Goal: Task Accomplishment & Management: Manage account settings

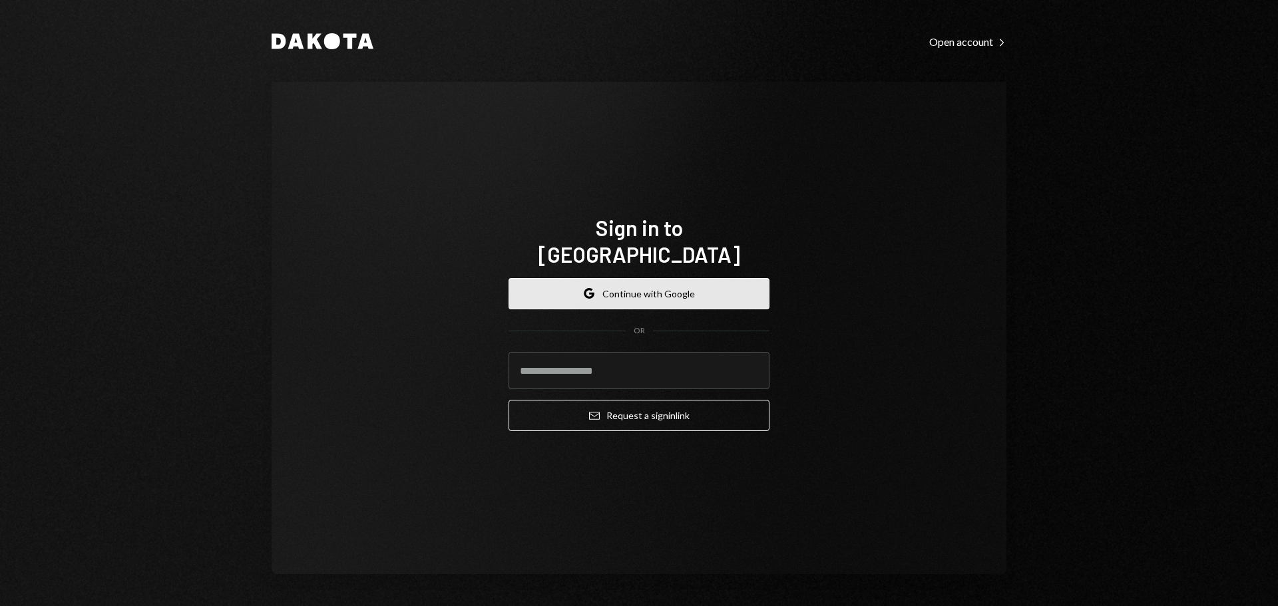
click at [614, 286] on button "Google Continue with Google" at bounding box center [639, 293] width 261 height 31
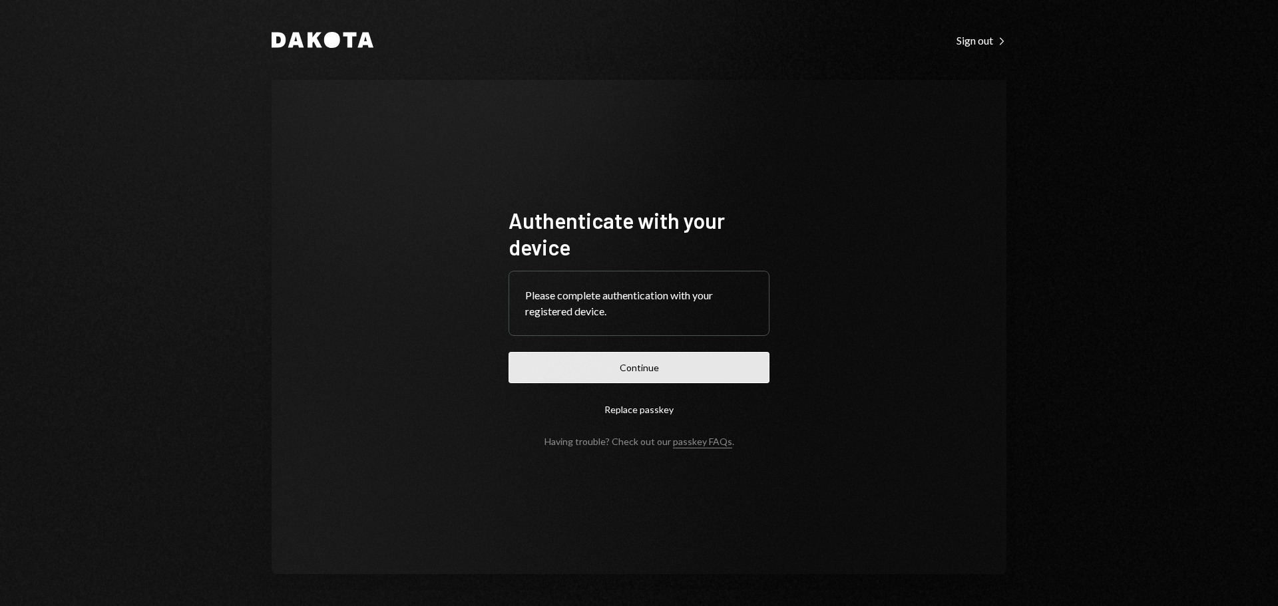
click at [705, 362] on button "Continue" at bounding box center [639, 367] width 261 height 31
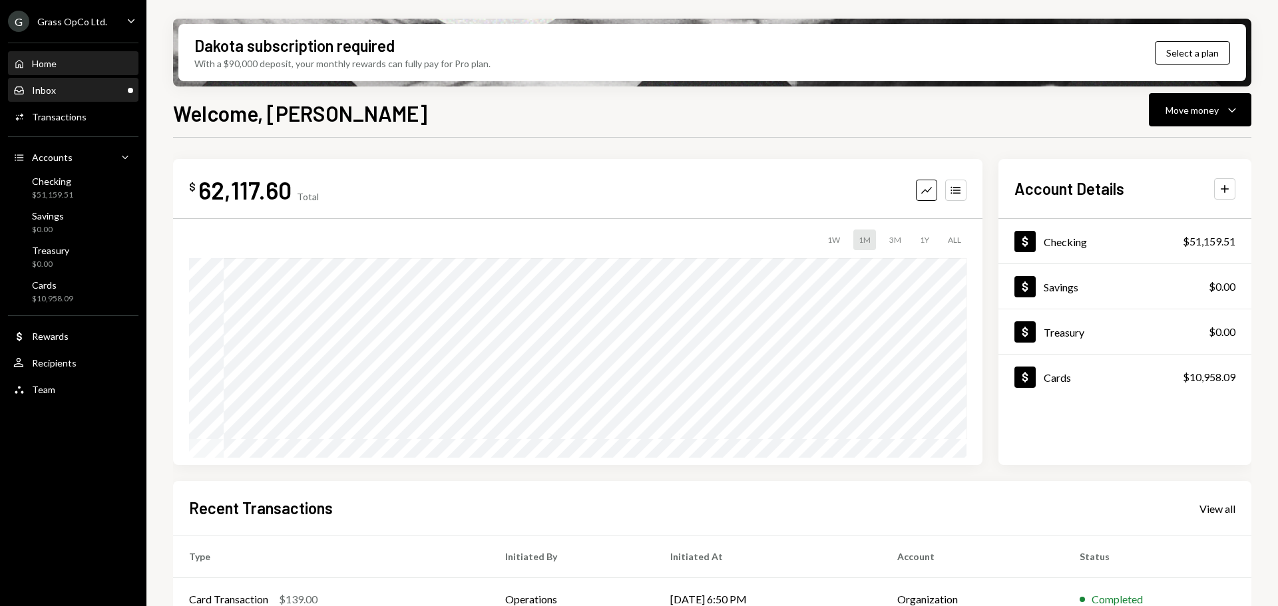
click at [41, 95] on div "Inbox" at bounding box center [44, 90] width 24 height 11
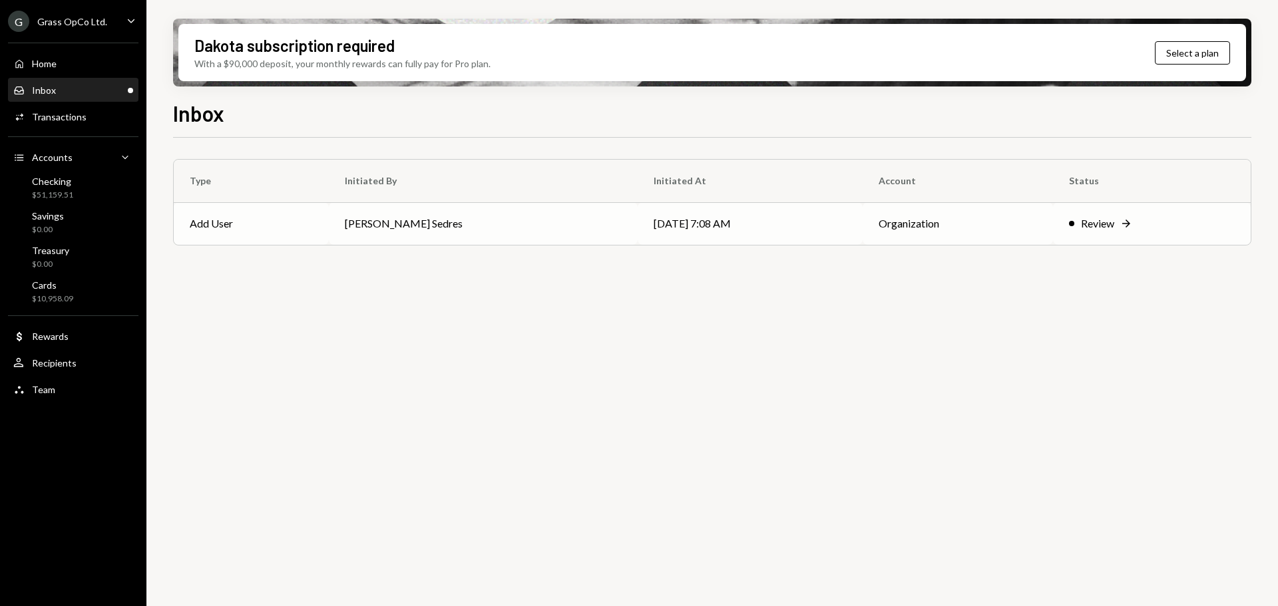
click at [664, 234] on td "10/01/25 7:08 AM" at bounding box center [750, 223] width 225 height 43
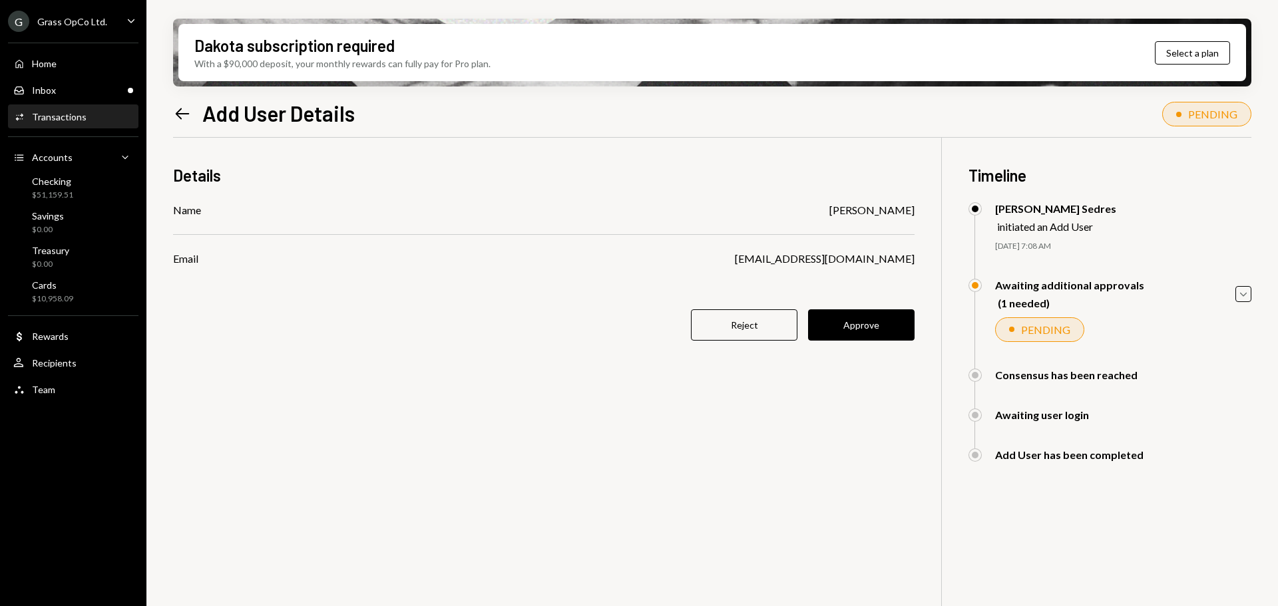
click at [871, 334] on button "Approve" at bounding box center [861, 325] width 107 height 31
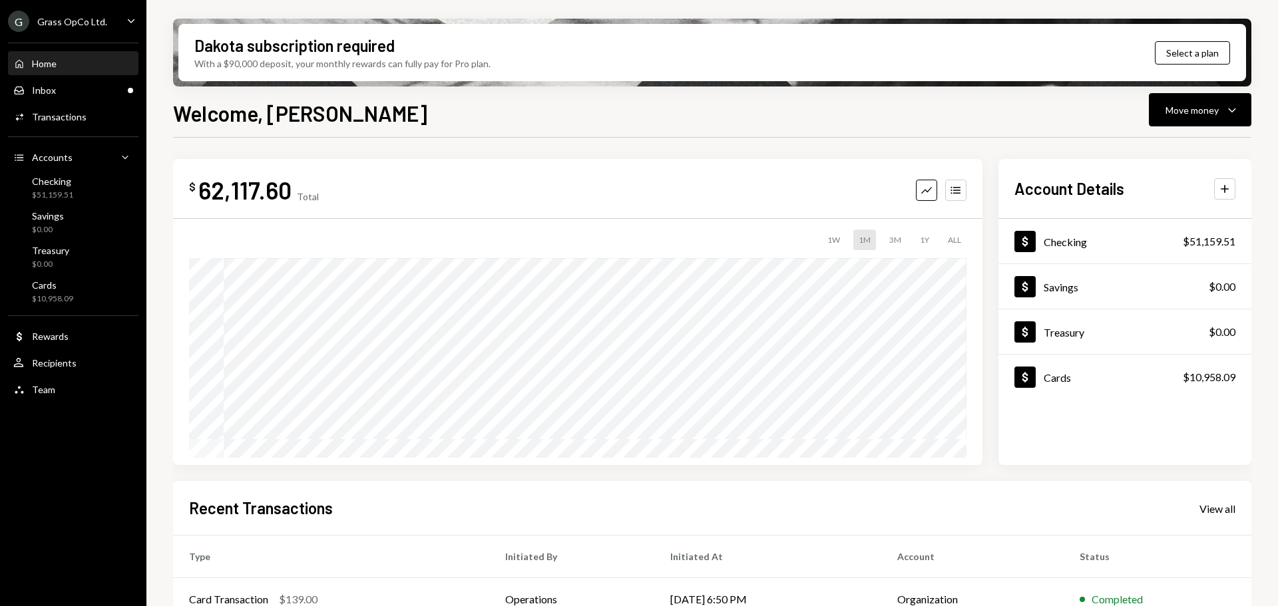
click at [99, 18] on div "Grass OpCo Ltd." at bounding box center [72, 21] width 70 height 11
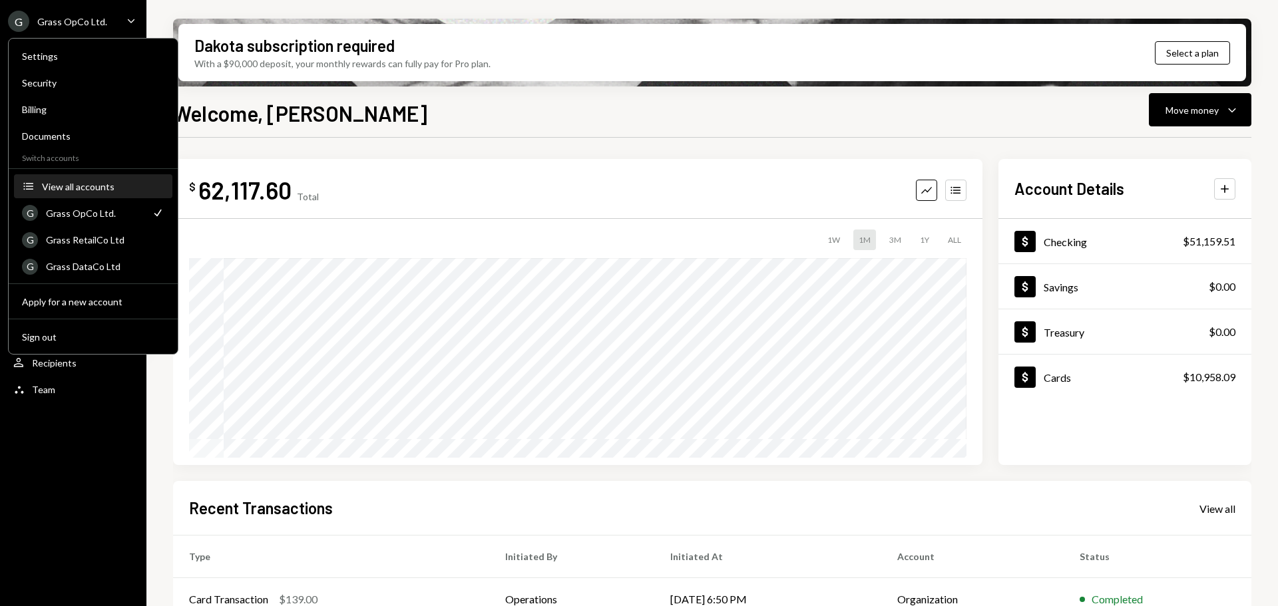
click at [105, 182] on div "View all accounts" at bounding box center [103, 186] width 122 height 11
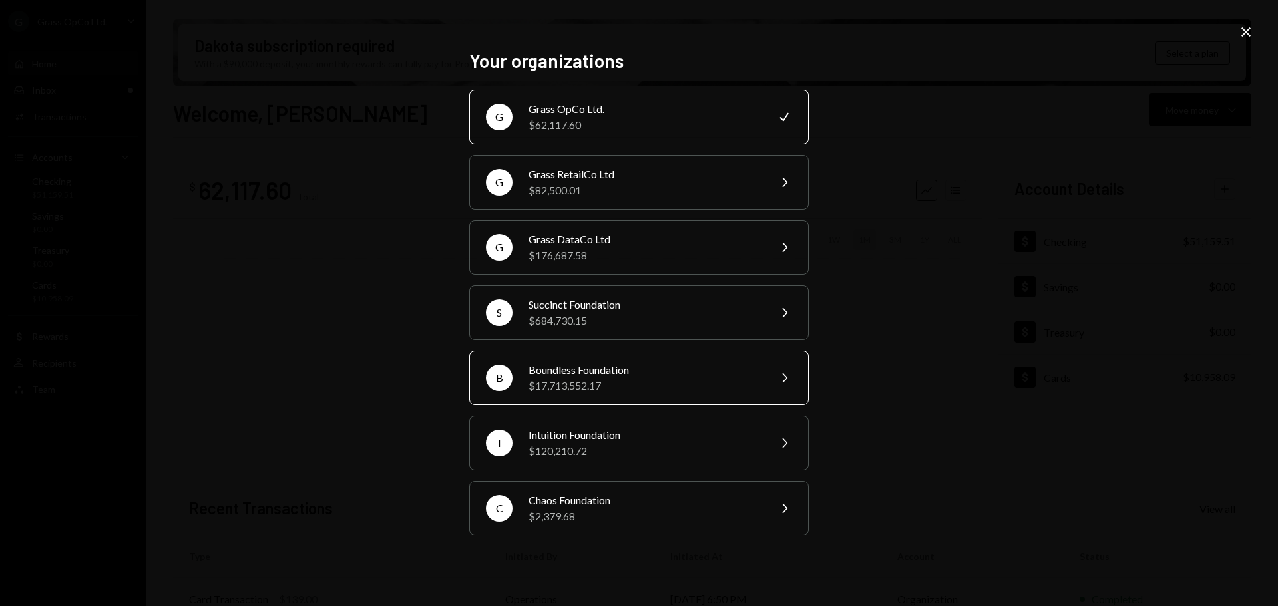
click at [574, 373] on div "Boundless Foundation" at bounding box center [645, 370] width 232 height 16
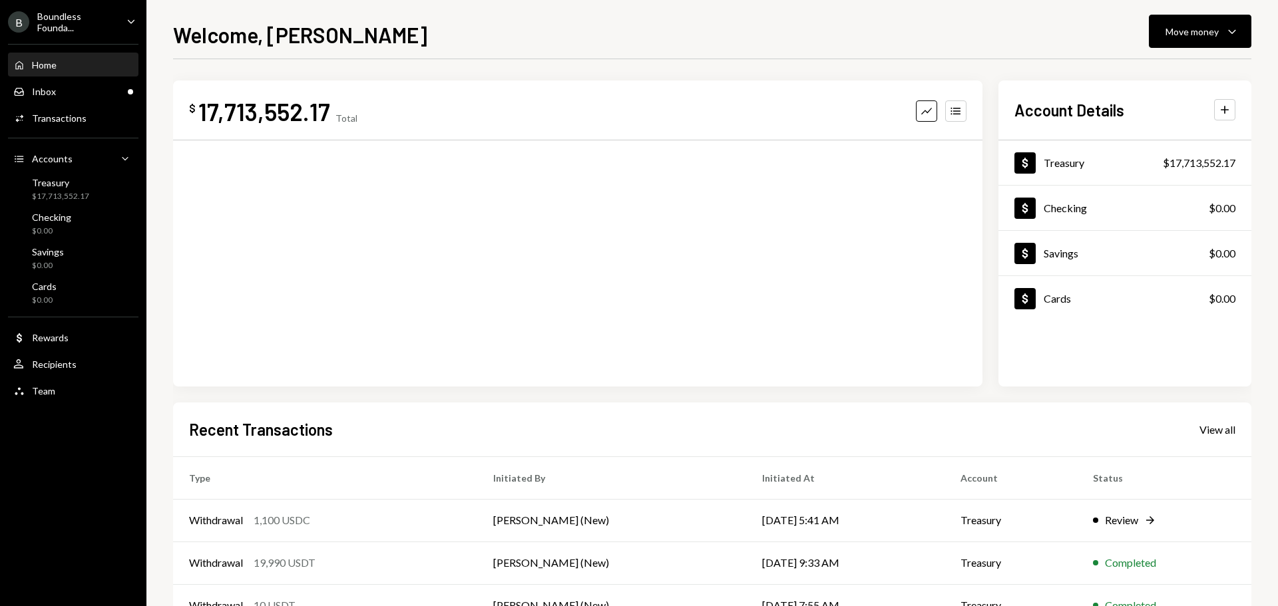
click at [96, 29] on div "Boundless Founda..." at bounding box center [76, 22] width 79 height 23
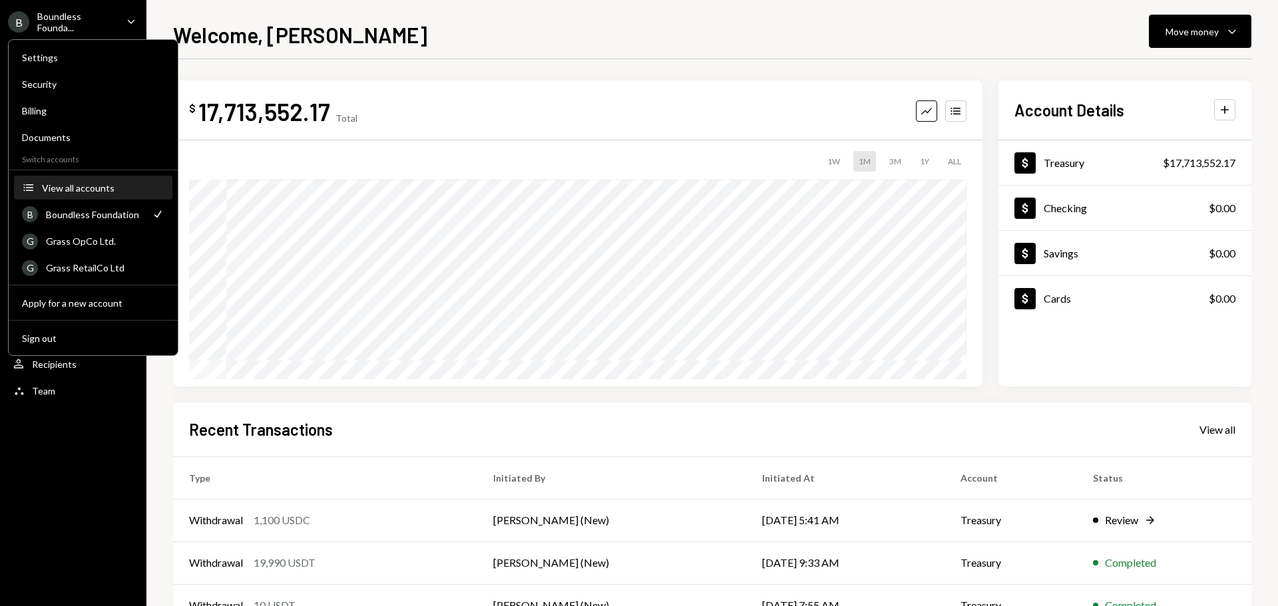
click at [95, 190] on div "View all accounts" at bounding box center [103, 187] width 122 height 11
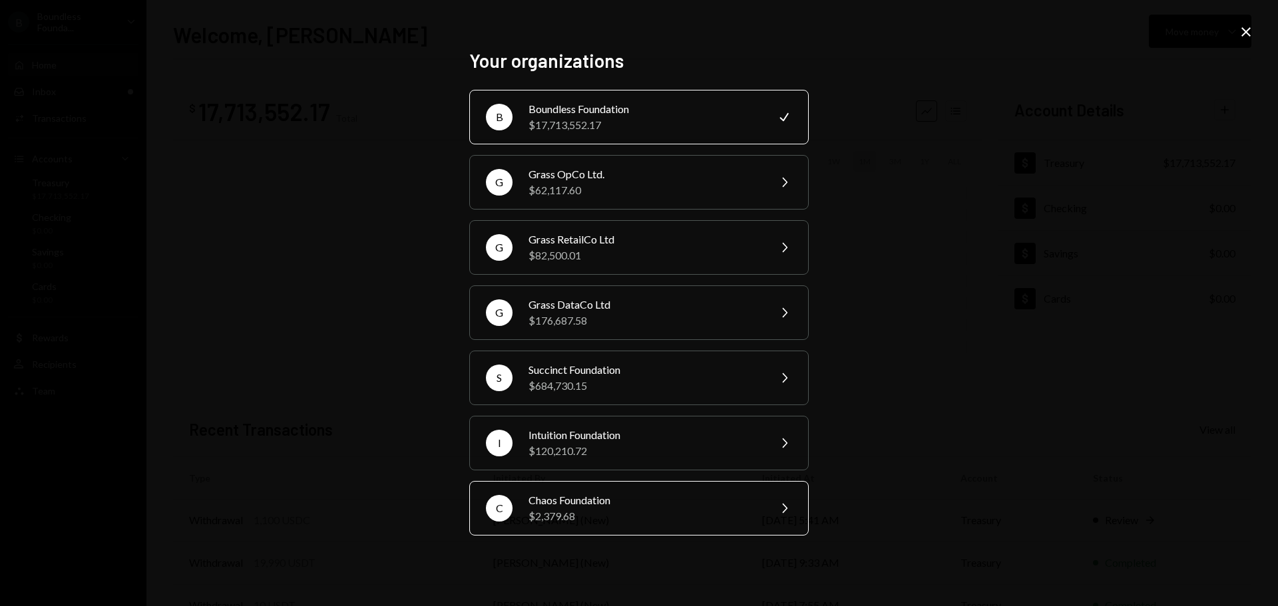
click at [634, 506] on div "Chaos Foundation" at bounding box center [645, 501] width 232 height 16
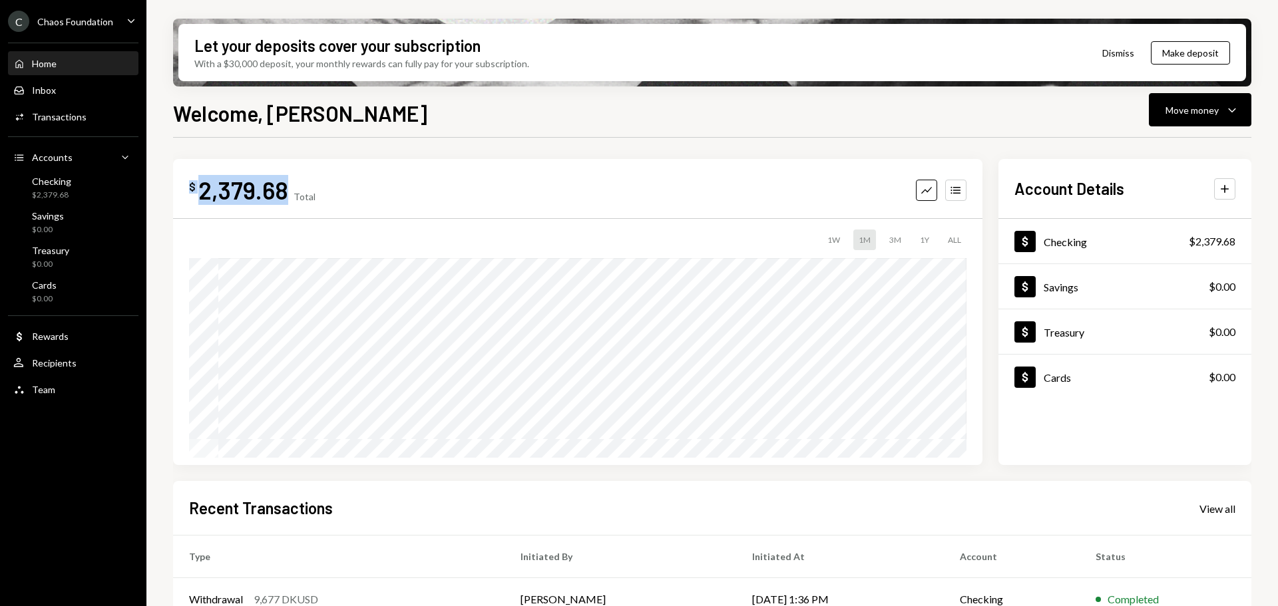
drag, startPoint x: 277, startPoint y: 186, endPoint x: 198, endPoint y: 184, distance: 79.2
click at [191, 186] on div "$ 2,379.68" at bounding box center [238, 190] width 99 height 30
click at [115, 25] on div "C Chaos Foundation Caret Down" at bounding box center [73, 21] width 146 height 21
